Goal: Task Accomplishment & Management: Manage account settings

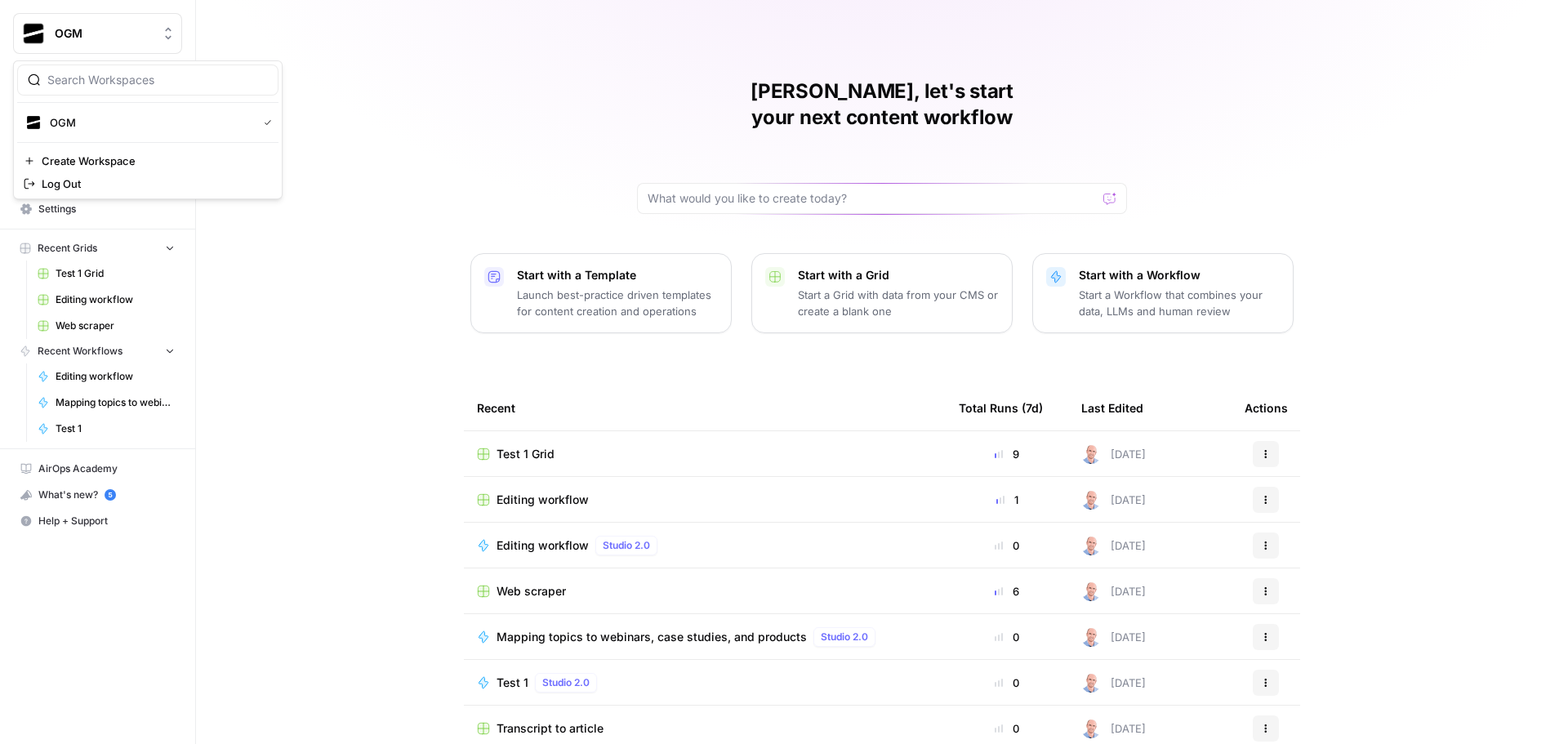
click at [117, 38] on span "OGM" at bounding box center [104, 33] width 99 height 16
click at [111, 126] on span "OGM" at bounding box center [150, 122] width 201 height 16
click at [72, 29] on span "OGM" at bounding box center [104, 33] width 99 height 16
click at [439, 116] on div "Ajdin, let's start your next content workflow Start with a Template Launch best…" at bounding box center [882, 388] width 1372 height 777
click at [93, 215] on span "Settings" at bounding box center [106, 209] width 136 height 14
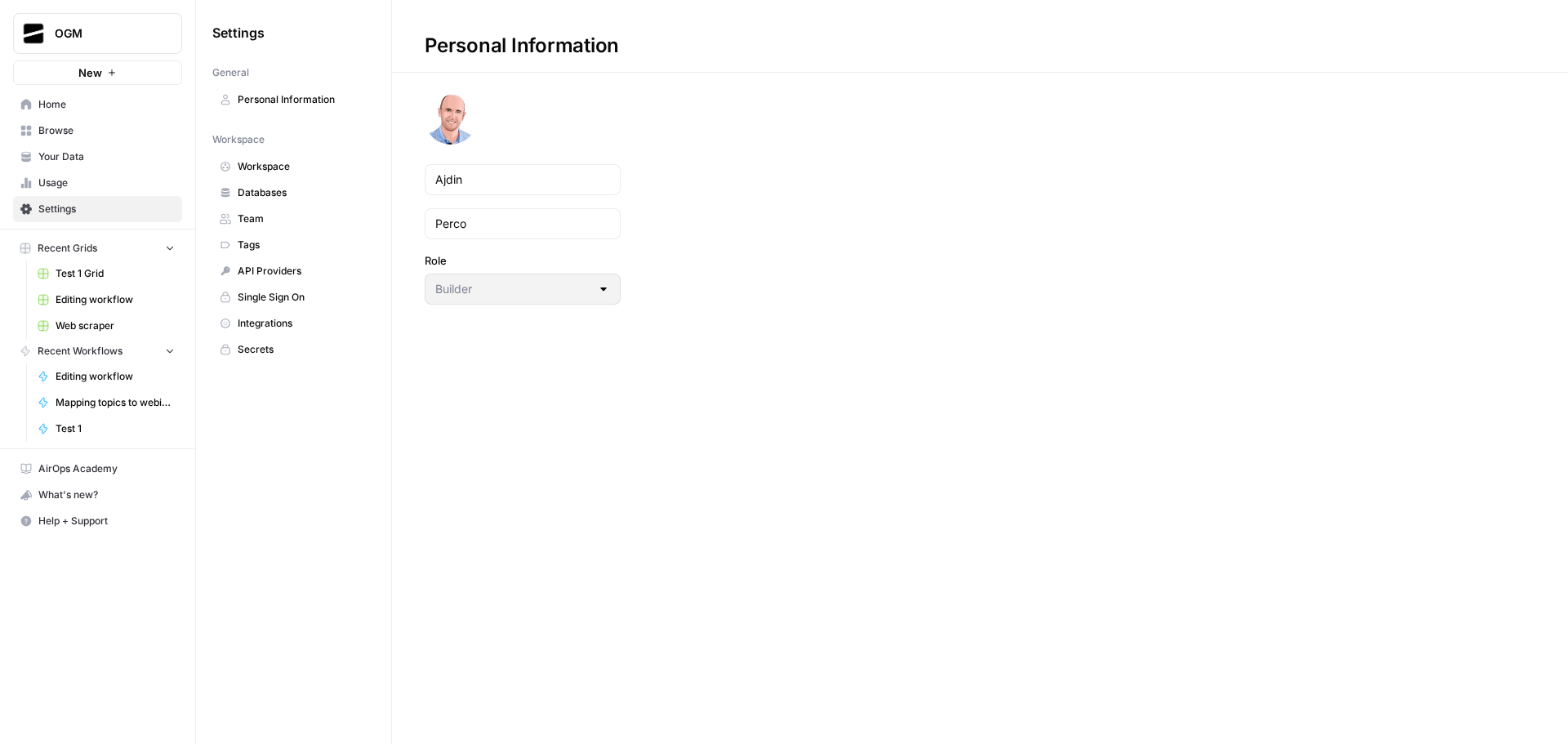
click at [298, 162] on span "Workspace" at bounding box center [302, 166] width 130 height 14
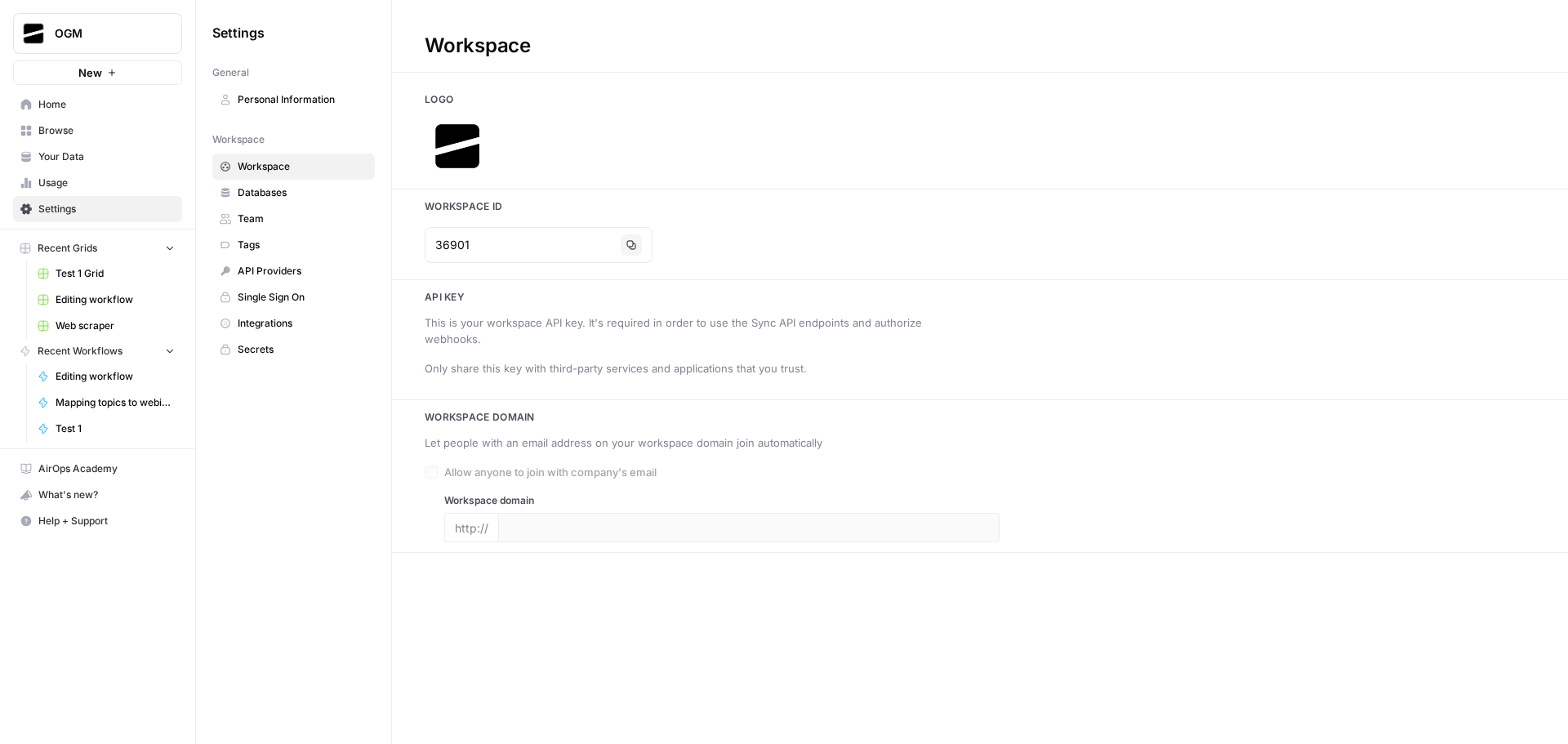
type input "https://www.marketingog.com/"
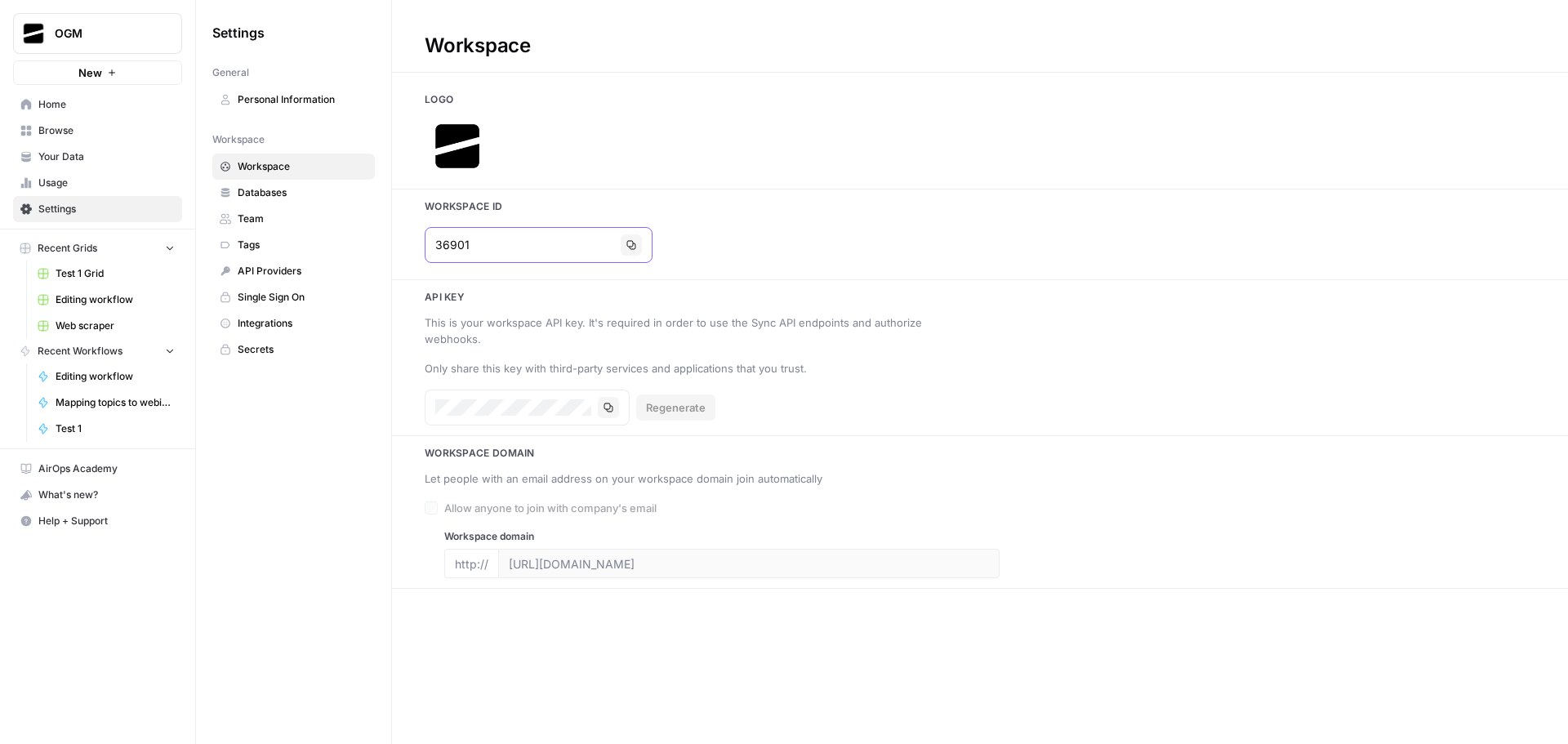
click at [627, 243] on icon "button" at bounding box center [631, 245] width 10 height 10
